Goal: Transaction & Acquisition: Register for event/course

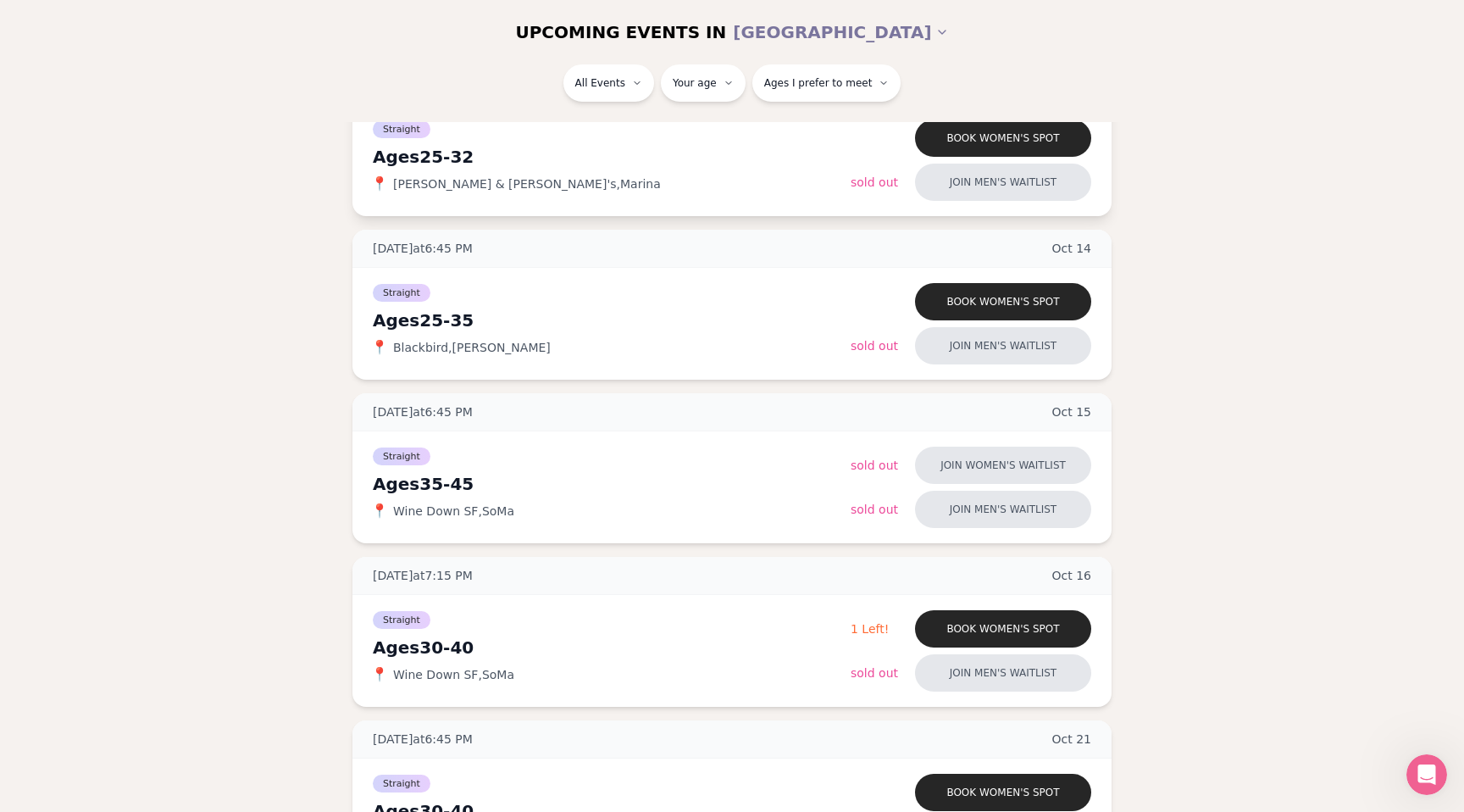
scroll to position [573, 0]
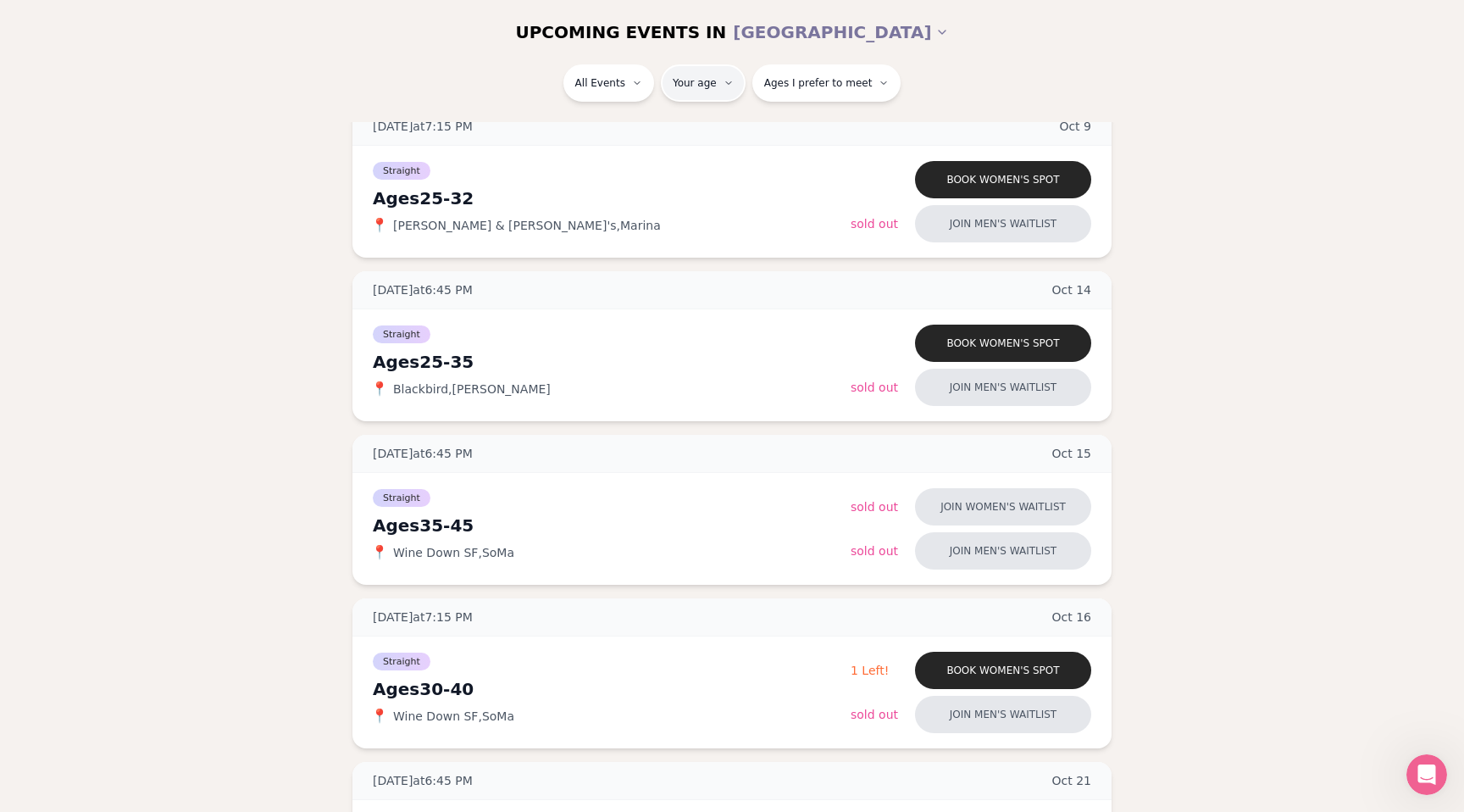
click at [701, 84] on html "Back to home luvvly LOW-PRESSURE SPEED DATING How it Works 💗 3,000 + monthly fi…" at bounding box center [732, 813] width 1464 height 2774
type input "**"
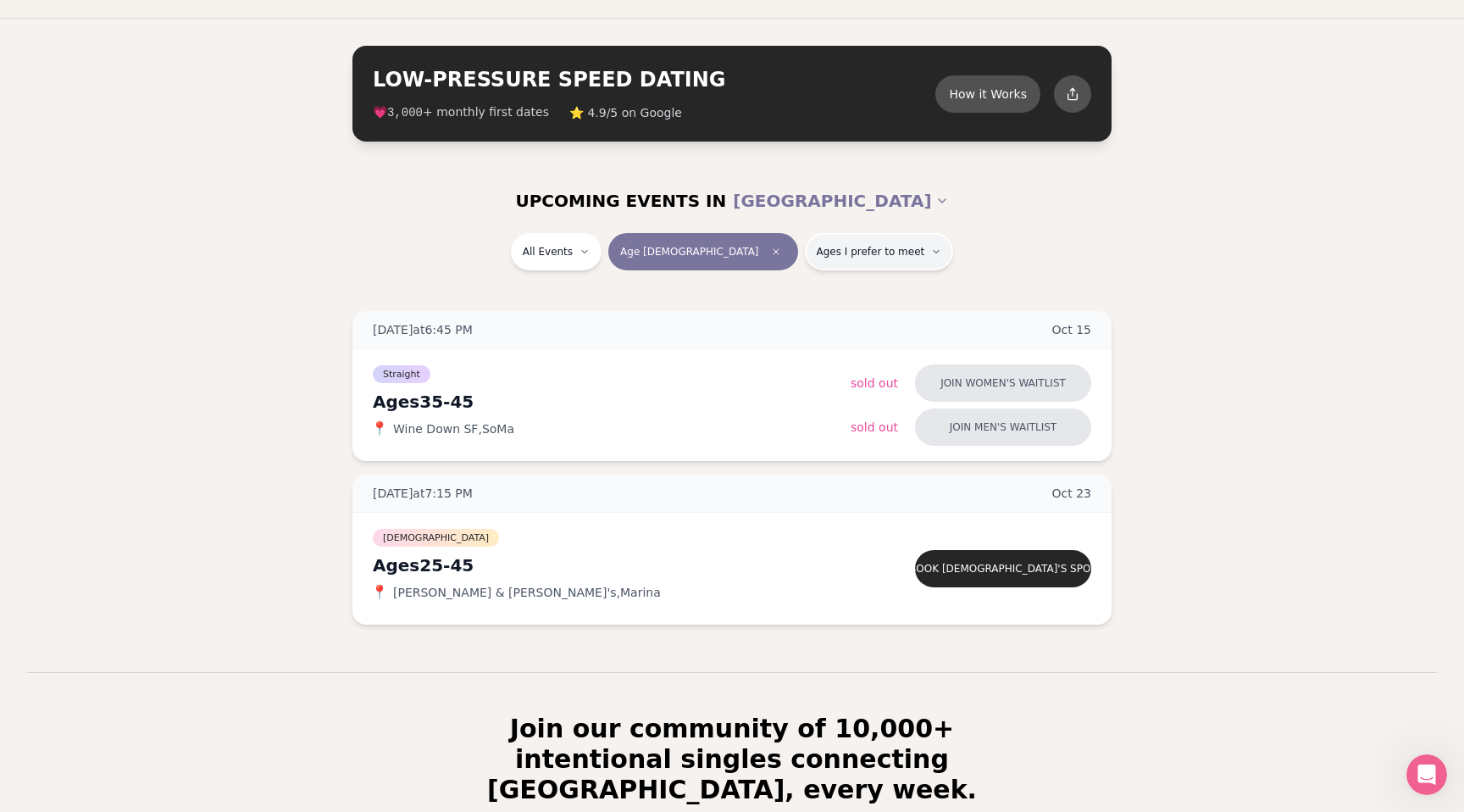
click at [817, 252] on span "Ages I prefer to meet" at bounding box center [871, 251] width 109 height 14
click at [784, 288] on span "Younger than me" at bounding box center [826, 293] width 101 height 17
click at [766, 288] on button "Younger than me" at bounding box center [759, 293] width 14 height 14
click at [666, 296] on section "UPCOMING EVENTS IN SAN FRANCISCO All Events Age 45 Younger Wednesday at 6:45 PM…" at bounding box center [732, 420] width 1464 height 503
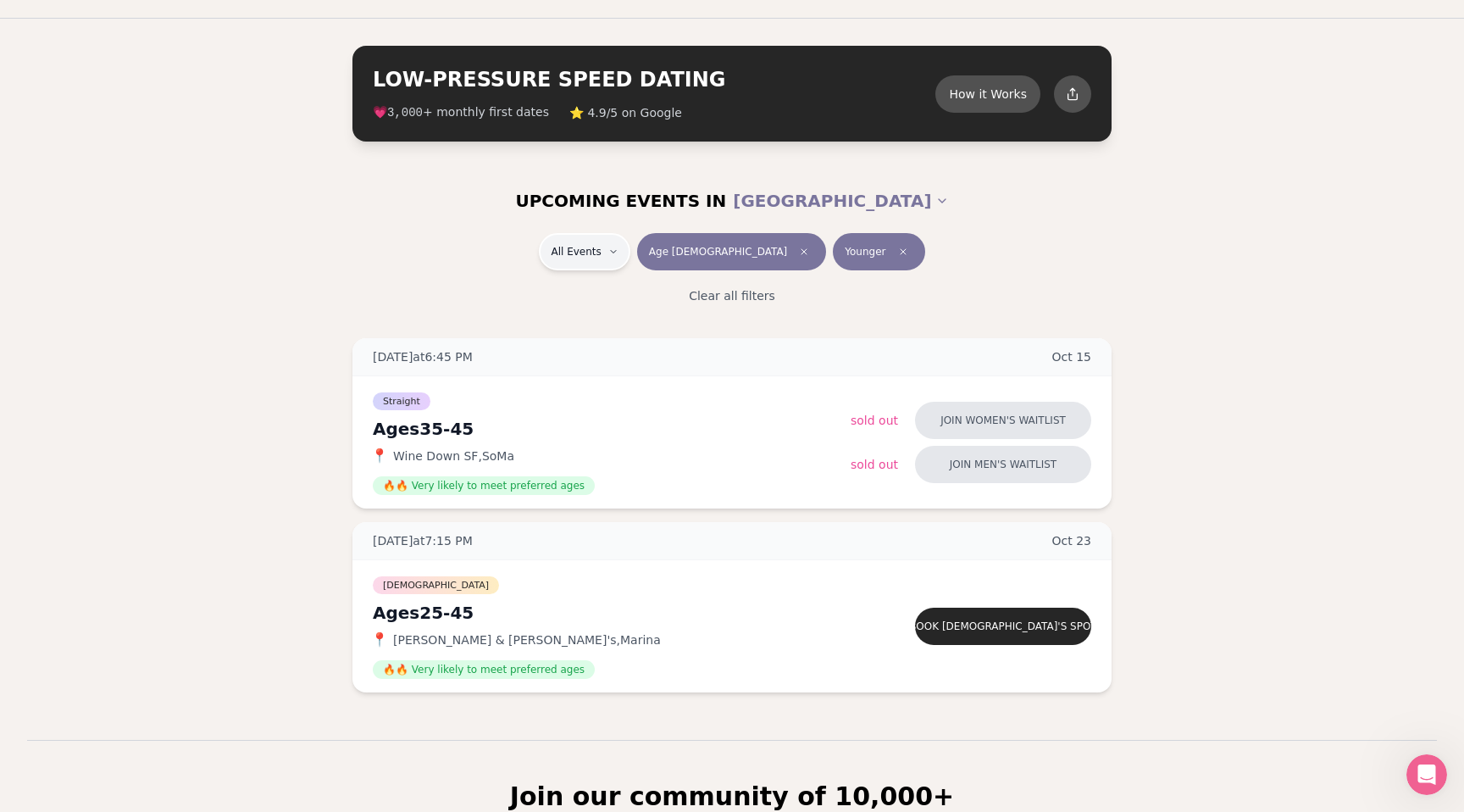
click at [650, 260] on html "Back to home luvvly LOW-PRESSURE SPEED DATING How it Works 💗 3,000 + monthly fi…" at bounding box center [732, 560] width 1464 height 1206
click at [648, 293] on div "Straight ( 1 )" at bounding box center [654, 296] width 161 height 37
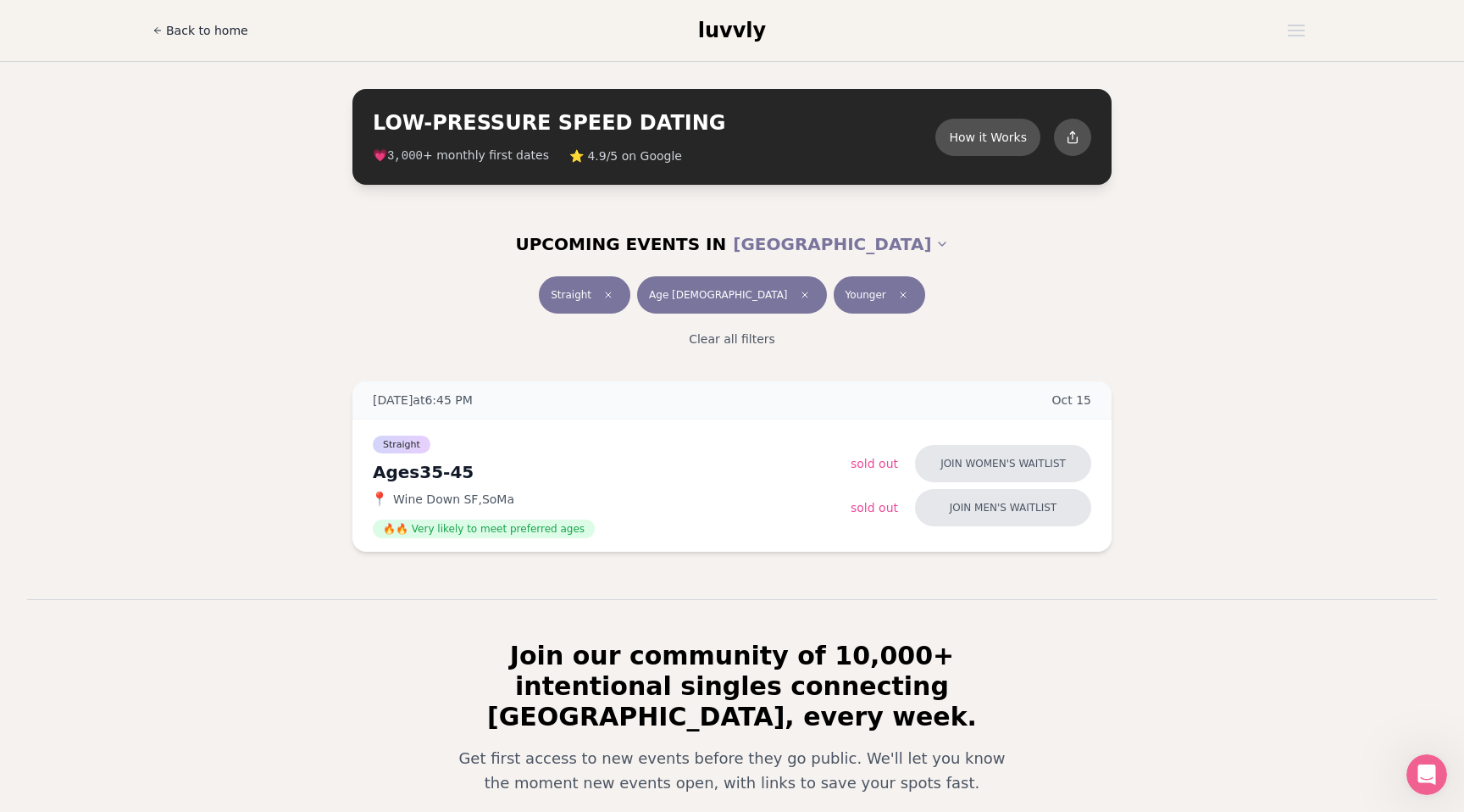
click at [228, 32] on span "Back to home" at bounding box center [207, 30] width 82 height 17
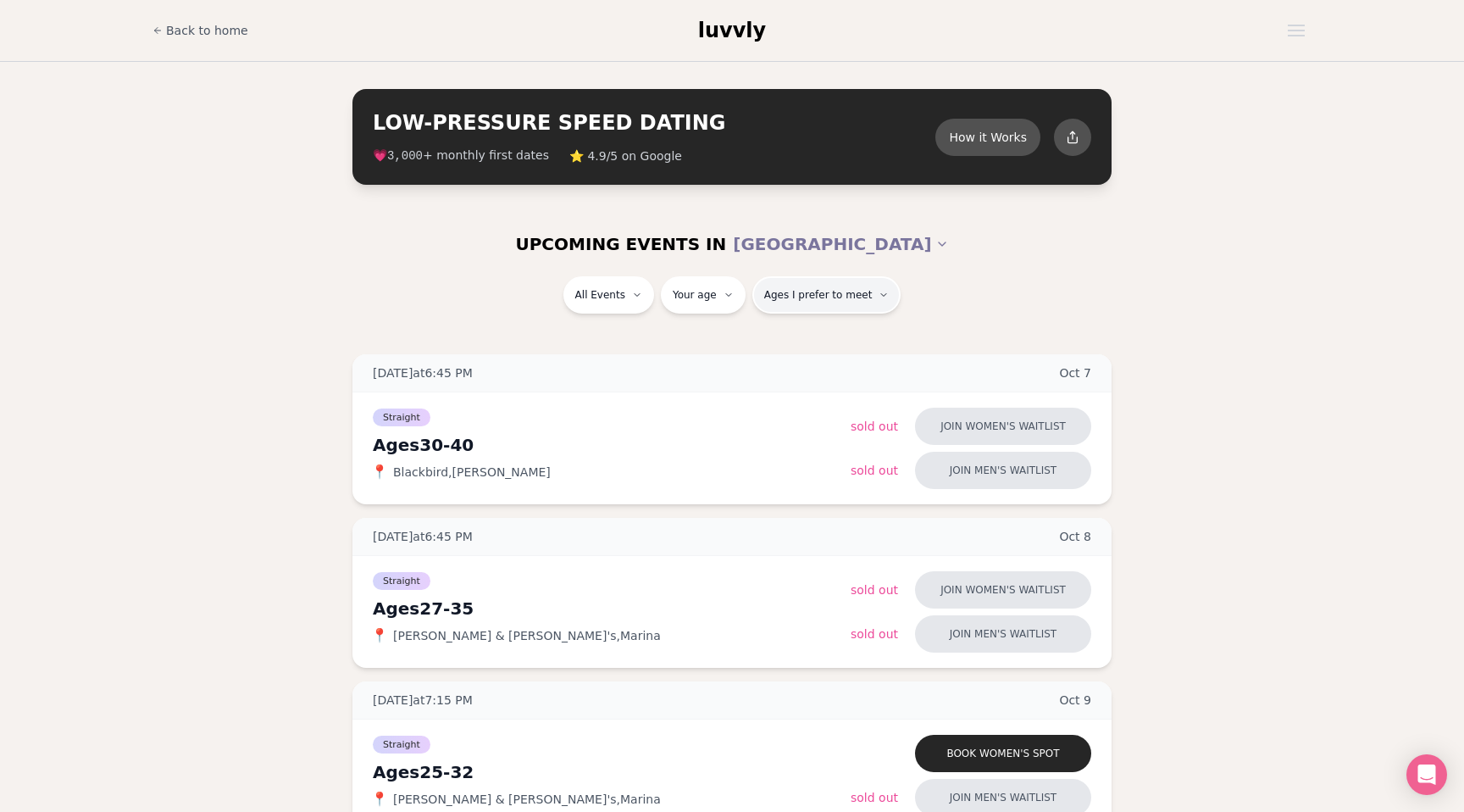
click at [810, 293] on span "Ages I prefer to meet" at bounding box center [818, 294] width 109 height 14
click at [803, 338] on div "Please enter your age first" at bounding box center [830, 342] width 158 height 30
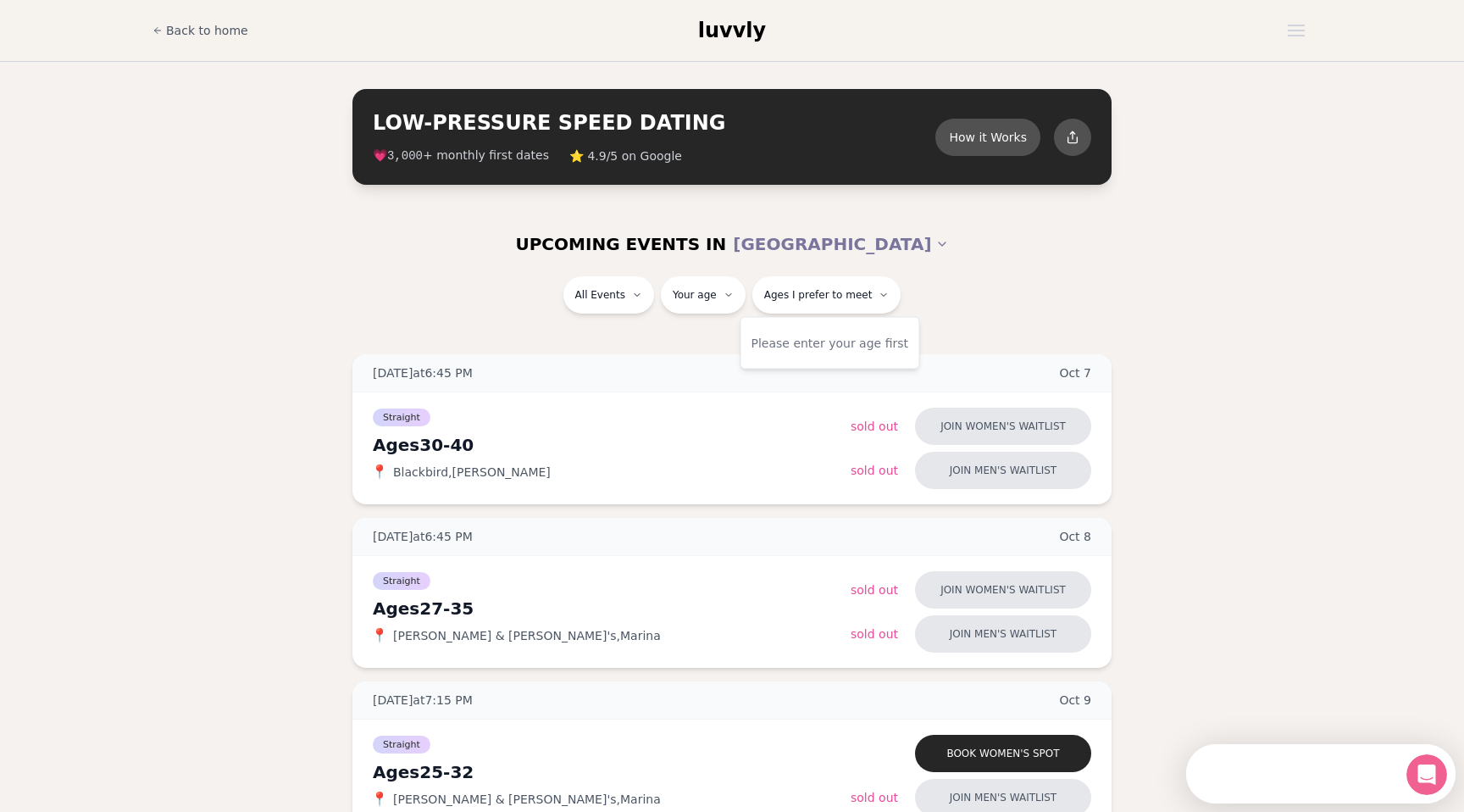
click at [801, 350] on div "Please enter your age first" at bounding box center [830, 342] width 158 height 30
click at [803, 344] on div "Please enter your age first" at bounding box center [830, 342] width 158 height 30
click at [809, 295] on span "Ages I prefer to meet" at bounding box center [818, 294] width 109 height 14
click at [793, 298] on span "Ages I prefer to meet" at bounding box center [818, 294] width 109 height 14
click at [793, 348] on div "Please enter your age first" at bounding box center [830, 342] width 158 height 30
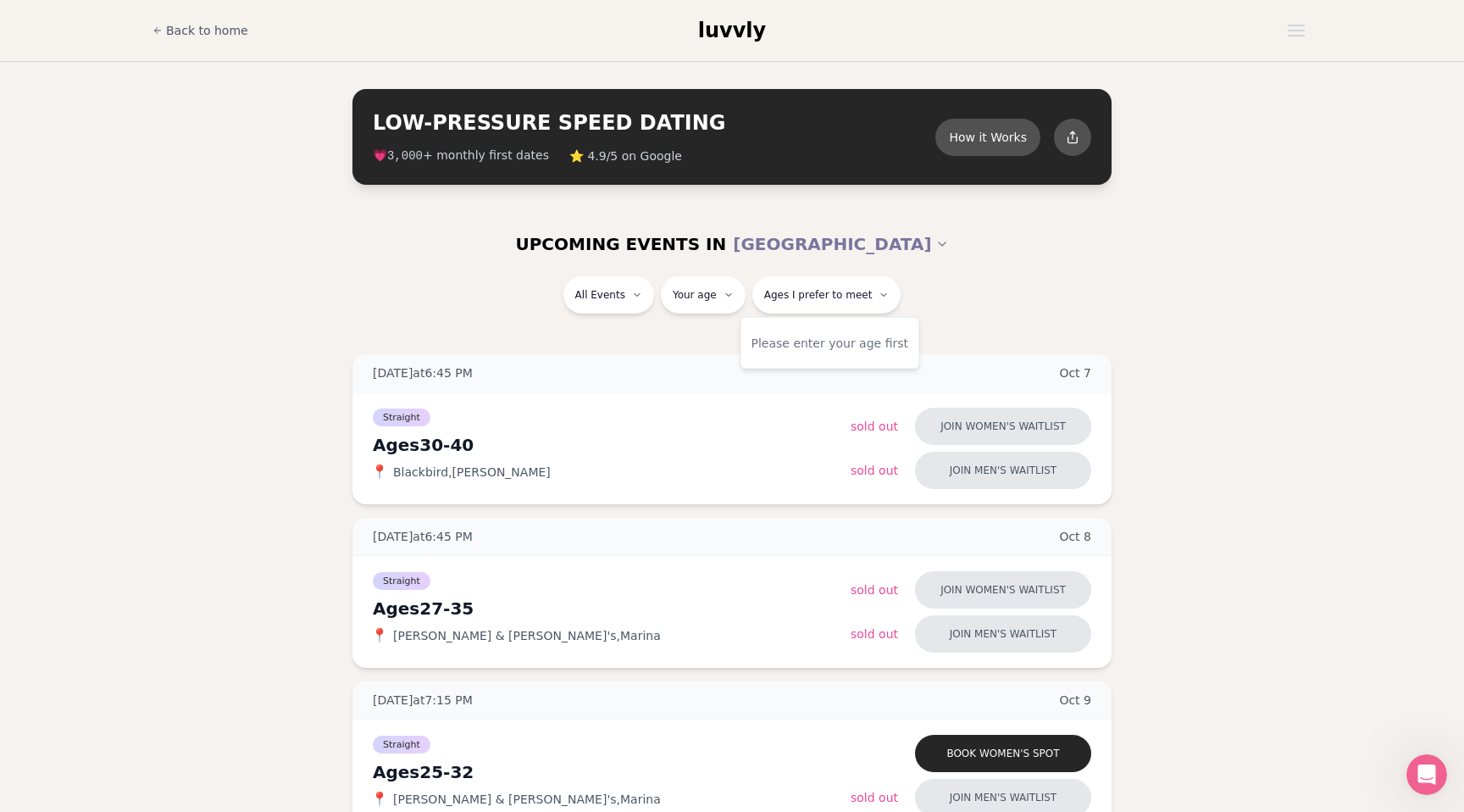
click at [741, 356] on div "Please enter your age first" at bounding box center [831, 343] width 180 height 53
click at [723, 313] on div "All Events Your age Ages I prefer to meet" at bounding box center [732, 297] width 949 height 44
type input "**"
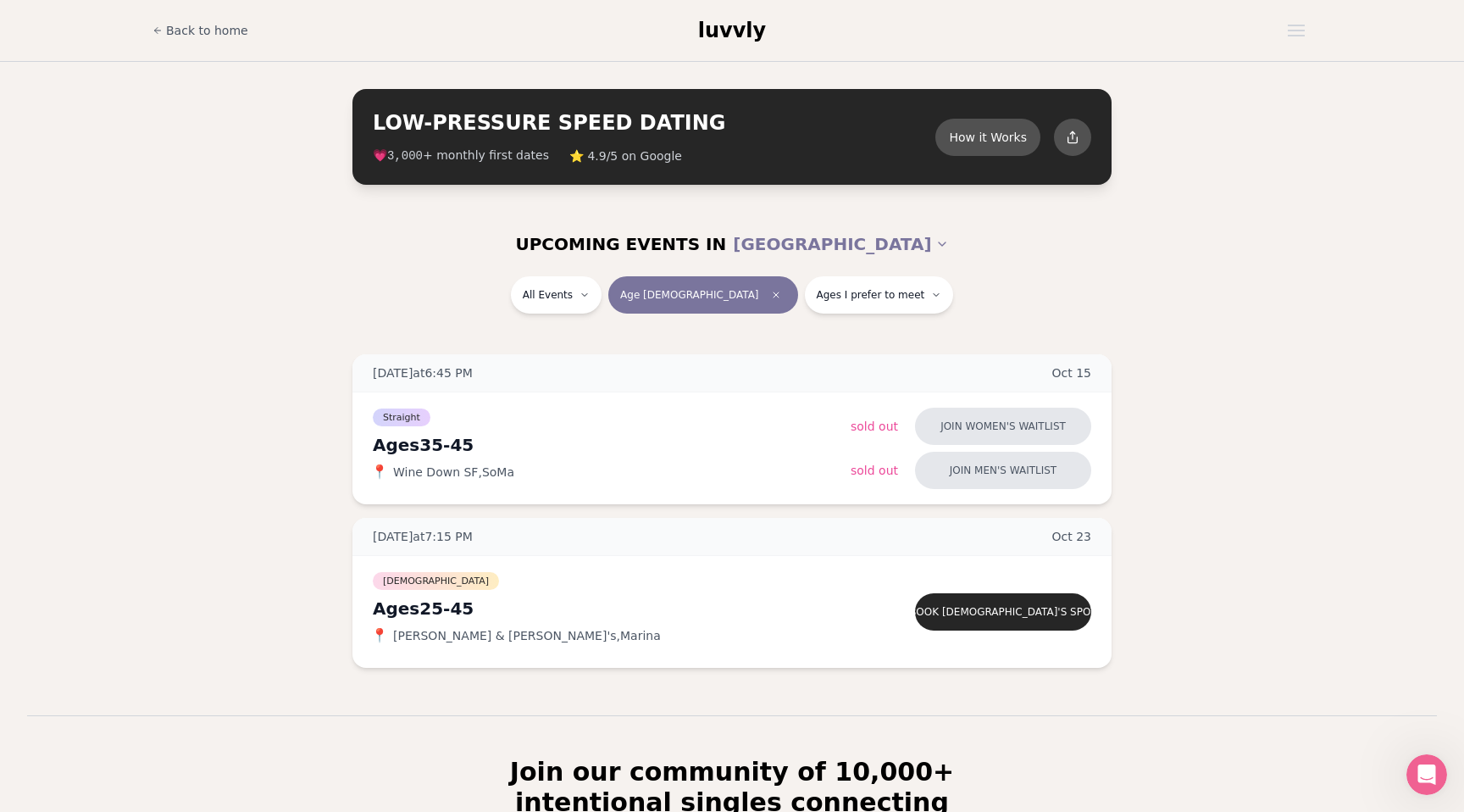
click at [785, 339] on section "UPCOMING EVENTS IN [GEOGRAPHIC_DATA] All Events Age [DEMOGRAPHIC_DATA] Ages I p…" at bounding box center [732, 463] width 1464 height 503
click at [805, 302] on button "Ages I prefer to meet" at bounding box center [880, 294] width 149 height 37
click at [812, 332] on span "Younger than me" at bounding box center [826, 336] width 101 height 17
click at [766, 332] on button "Younger than me" at bounding box center [759, 337] width 14 height 14
click at [1073, 144] on div at bounding box center [1073, 136] width 39 height 39
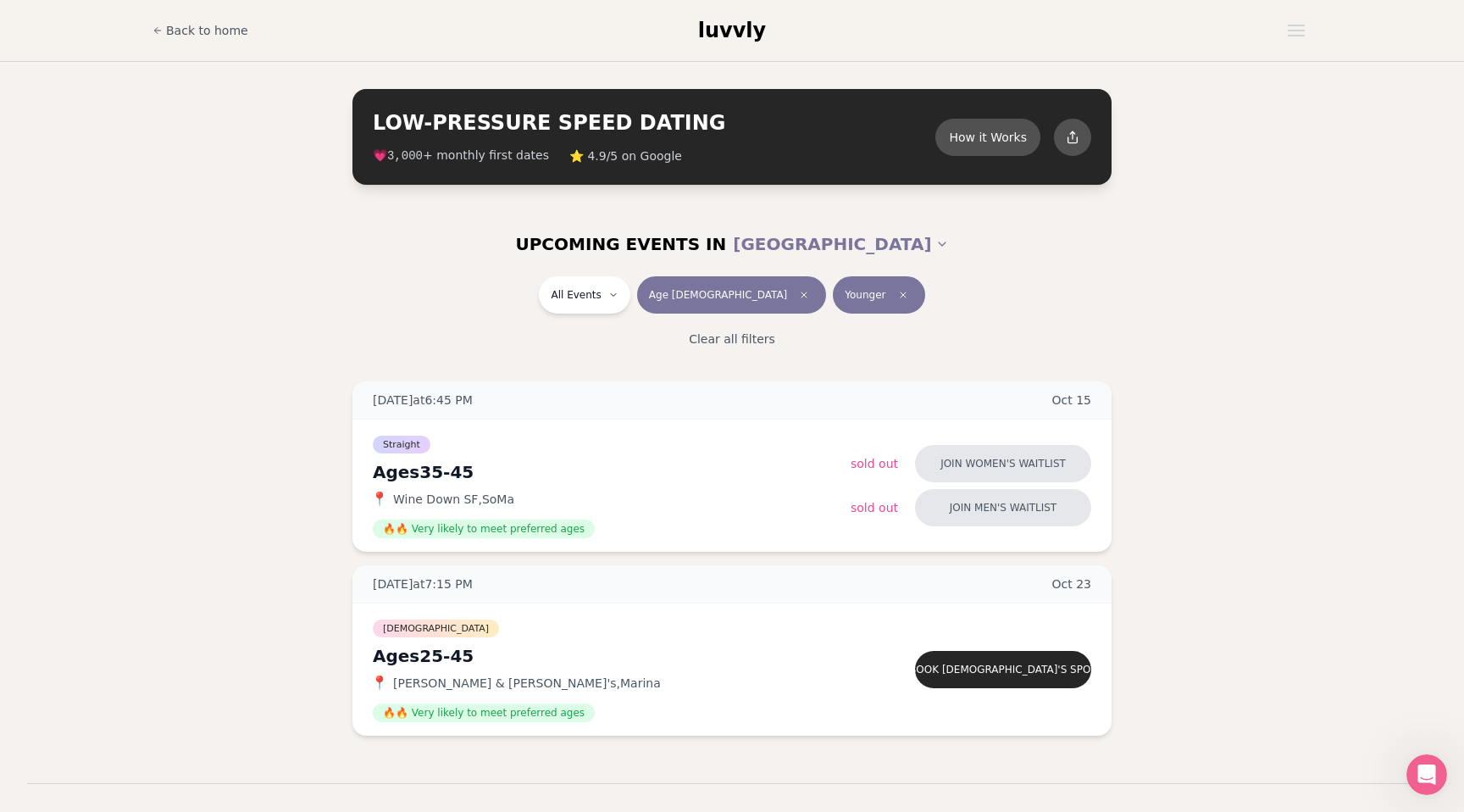
click at [1214, 269] on div "UPCOMING EVENTS IN [GEOGRAPHIC_DATA]" at bounding box center [732, 244] width 977 height 65
click at [614, 293] on html "Back to home luvvly LOW-PRESSURE SPEED DATING How it Works 💗 3,000 + monthly fi…" at bounding box center [732, 603] width 1464 height 1206
click at [613, 333] on span "Straight" at bounding box center [604, 339] width 47 height 17
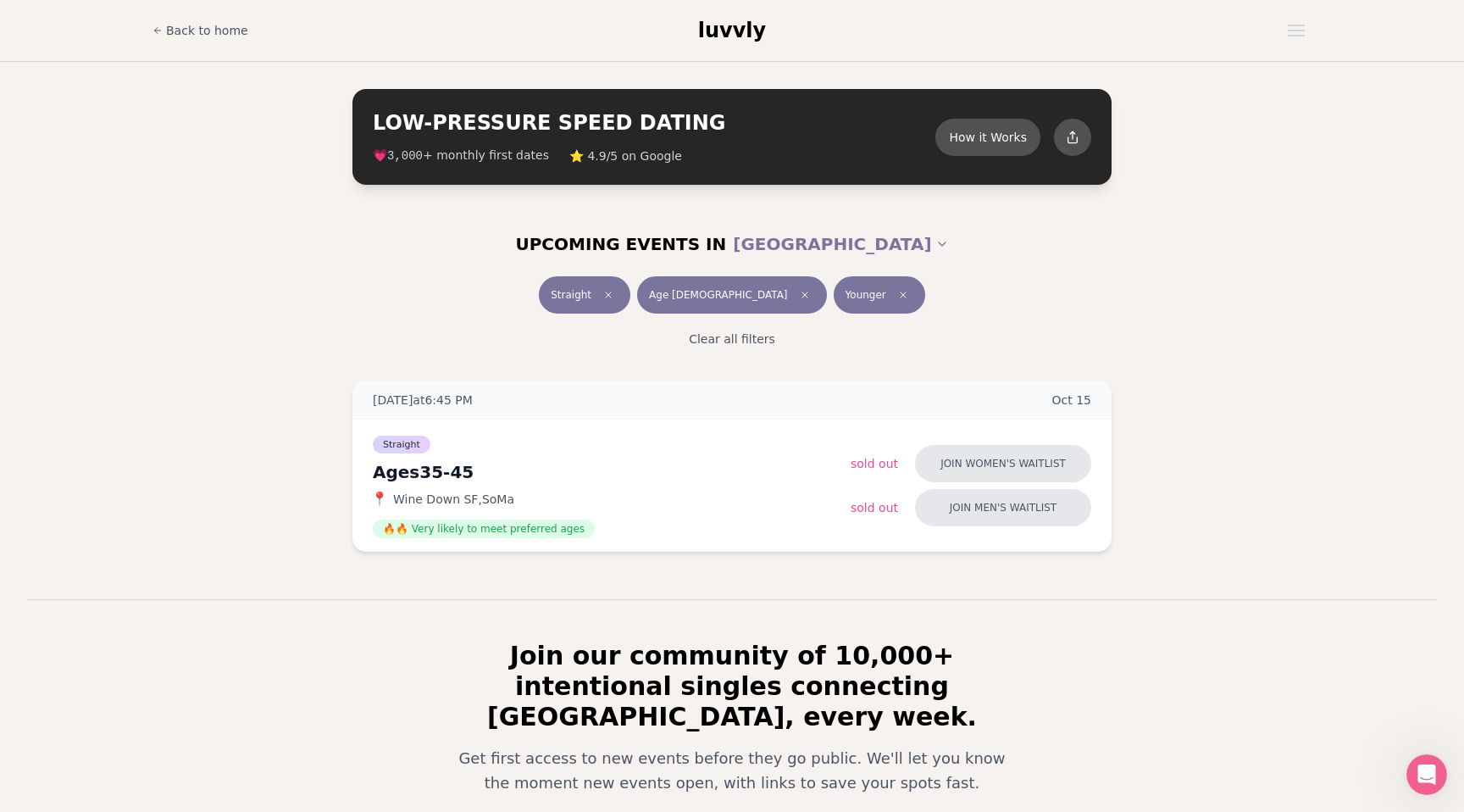
scroll to position [180, 0]
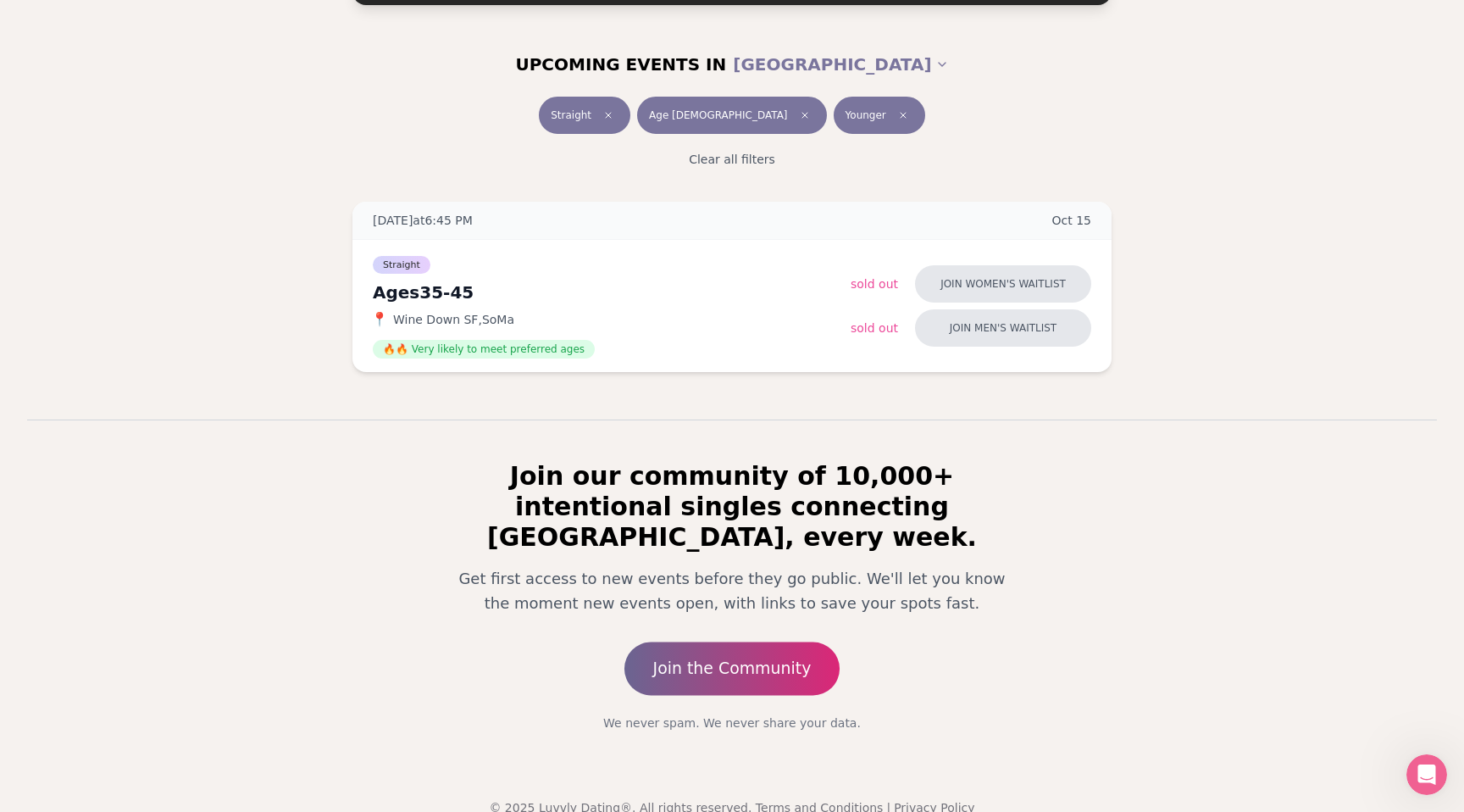
click at [730, 641] on link "Join the Community" at bounding box center [732, 667] width 215 height 54
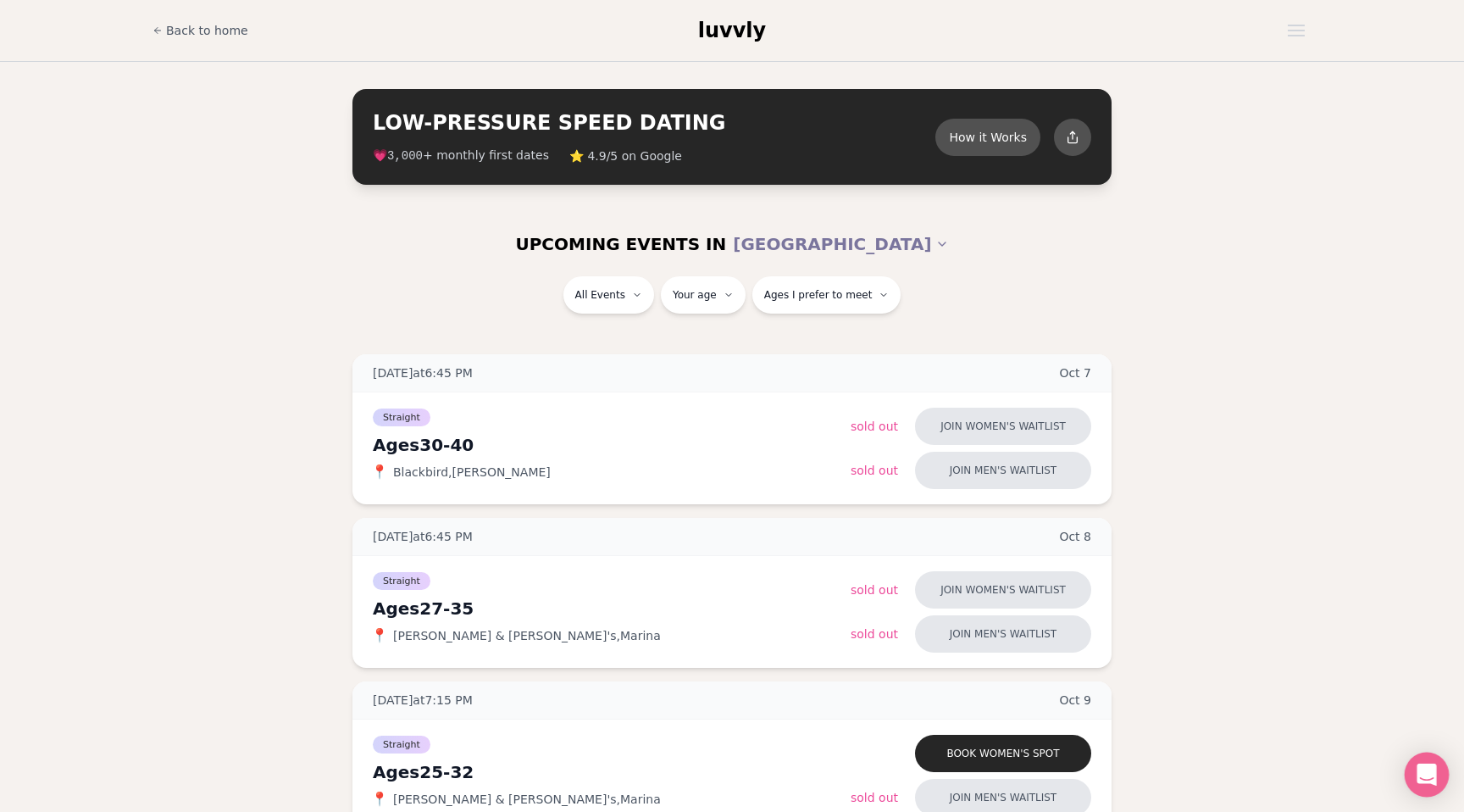
click at [1428, 783] on icon "Open Intercom Messenger" at bounding box center [1427, 774] width 23 height 23
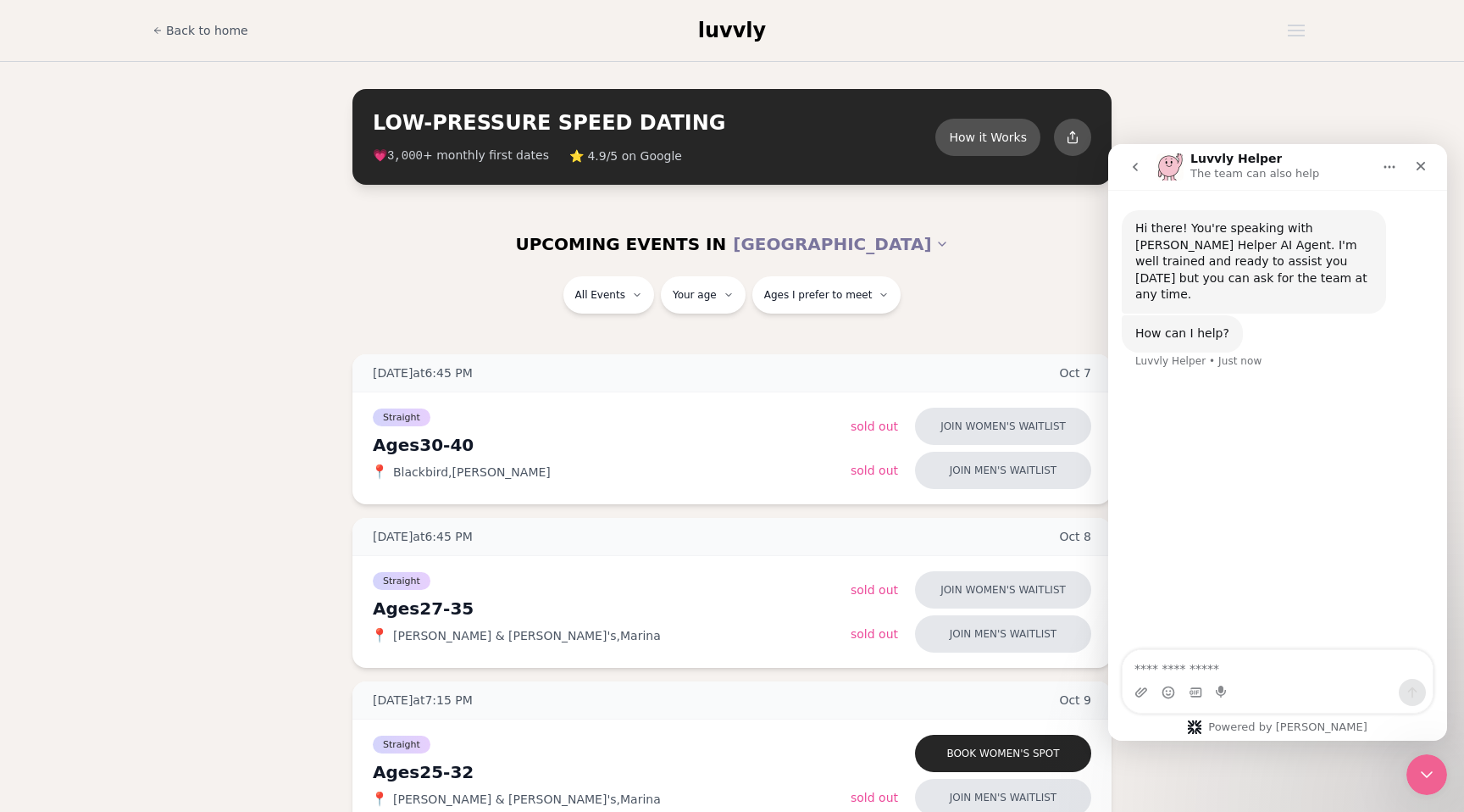
click at [1077, 256] on div "UPCOMING EVENTS IN [GEOGRAPHIC_DATA]" at bounding box center [732, 244] width 949 height 37
click at [1424, 171] on icon "Close" at bounding box center [1421, 166] width 14 height 14
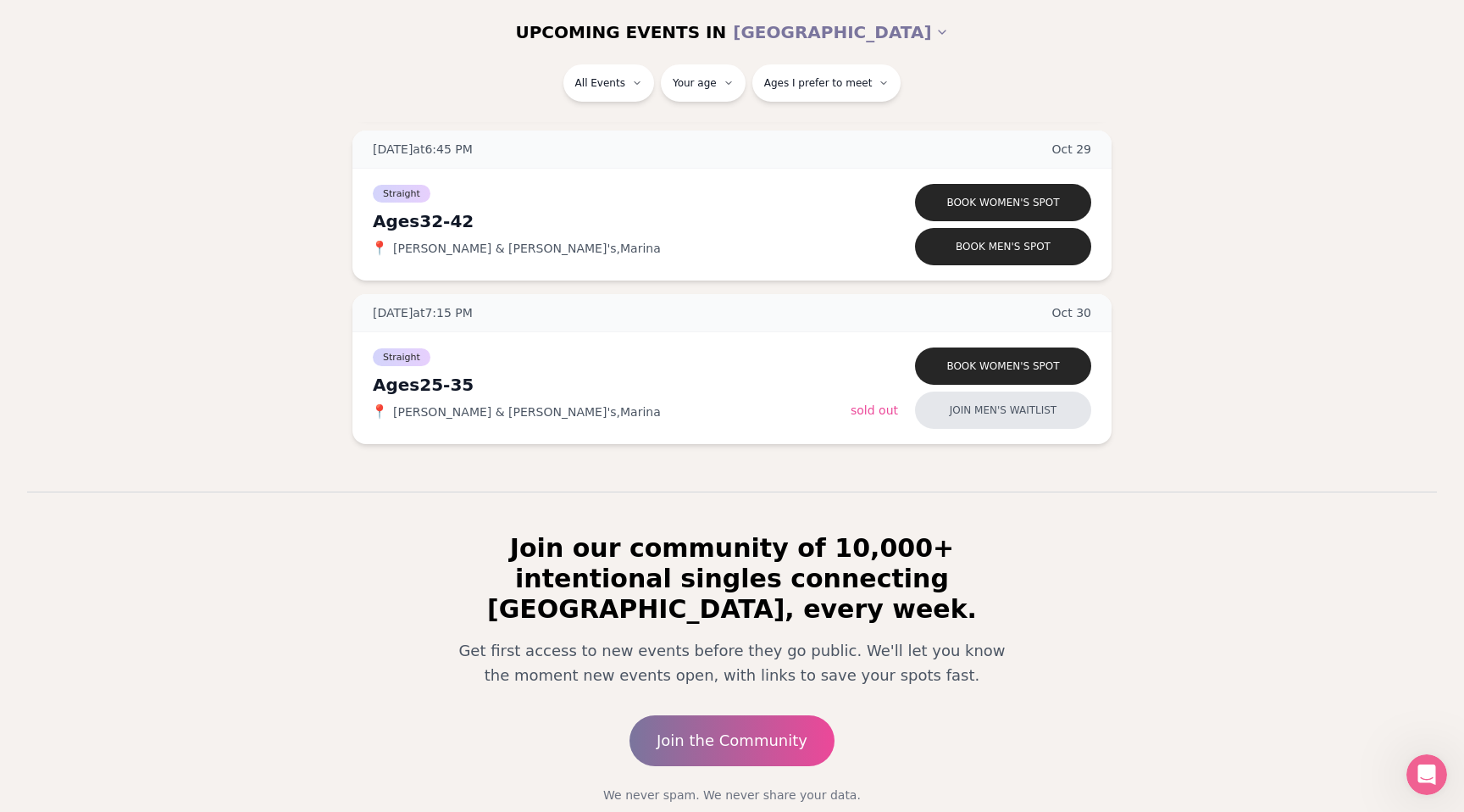
scroll to position [1930, 0]
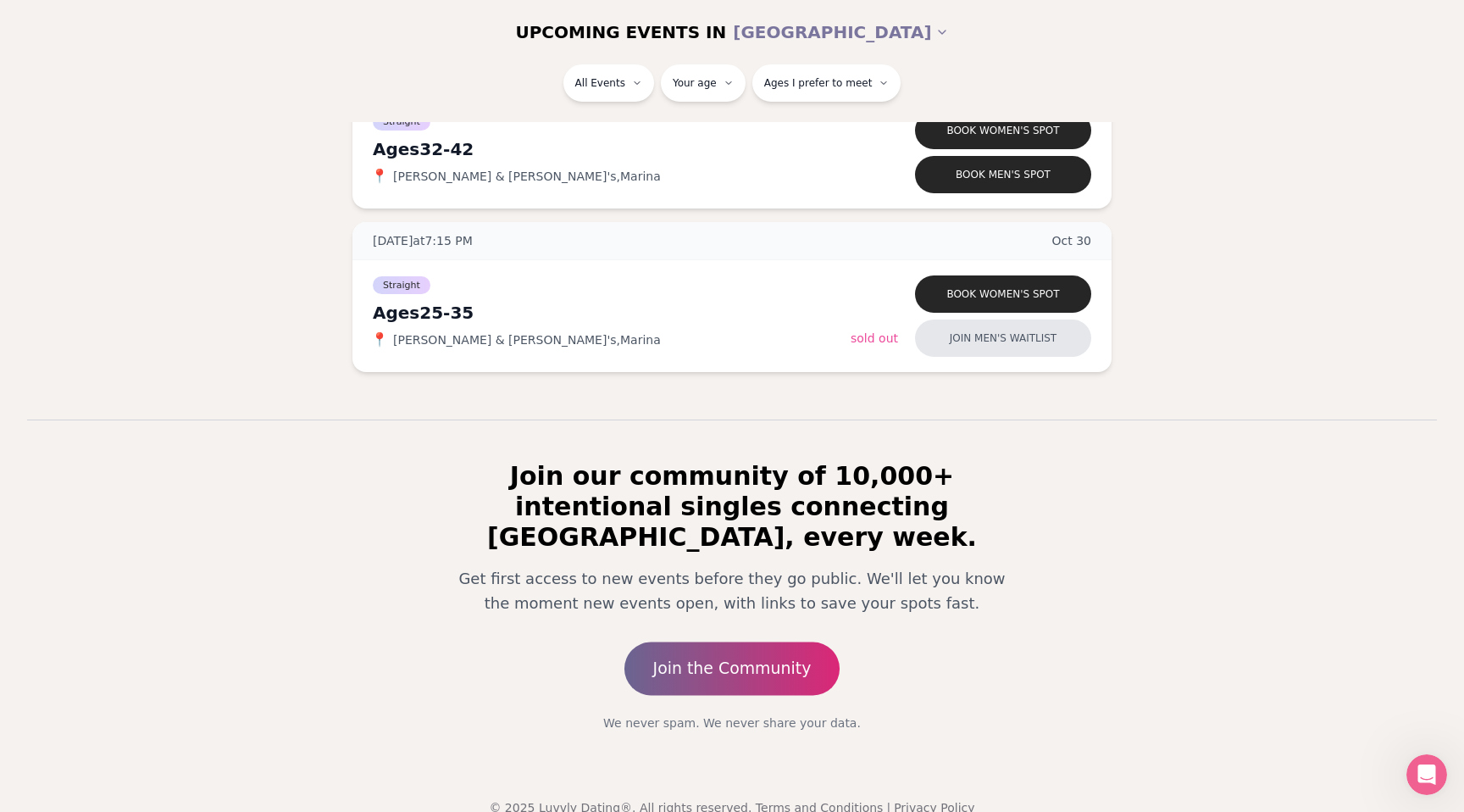
click at [738, 609] on div "Join our community of 10,000+ intentional singles connecting IRL, every week. G…" at bounding box center [732, 596] width 651 height 270
click at [733, 641] on link "Join the Community" at bounding box center [732, 667] width 215 height 54
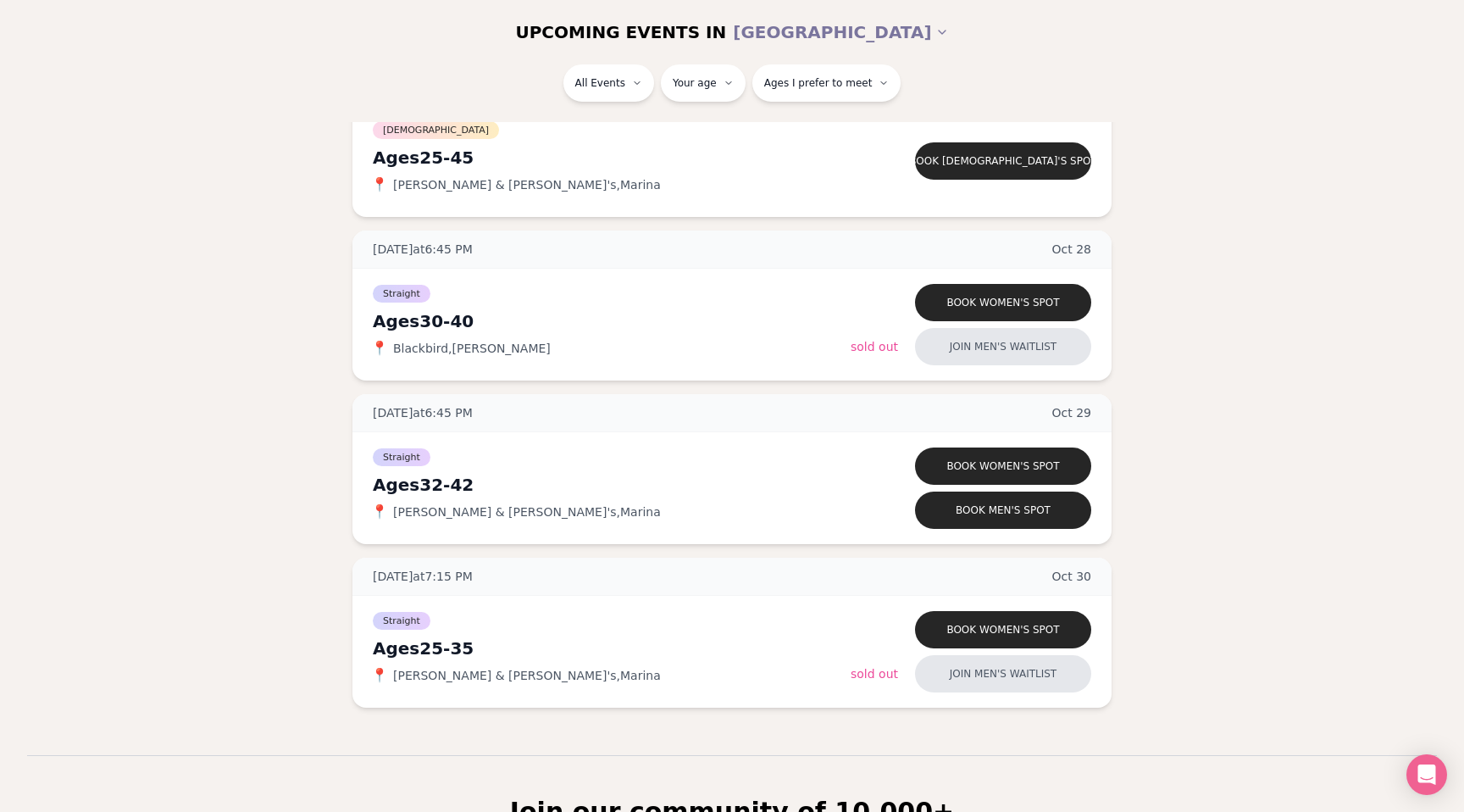
scroll to position [1595, 0]
type input "*"
type input "**"
